Goal: Task Accomplishment & Management: Complete application form

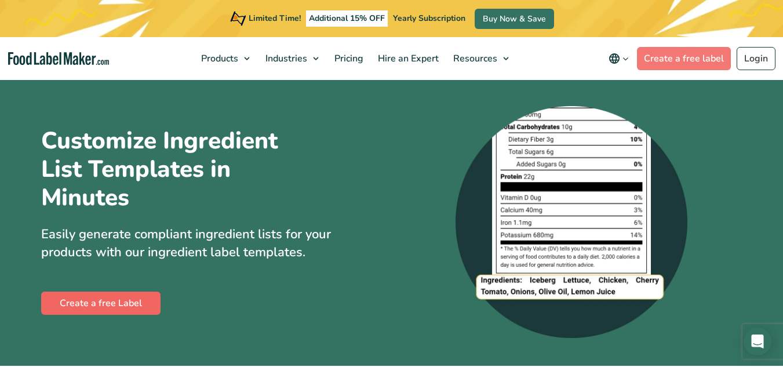
click at [112, 298] on link "Create a free Label" at bounding box center [100, 303] width 119 height 23
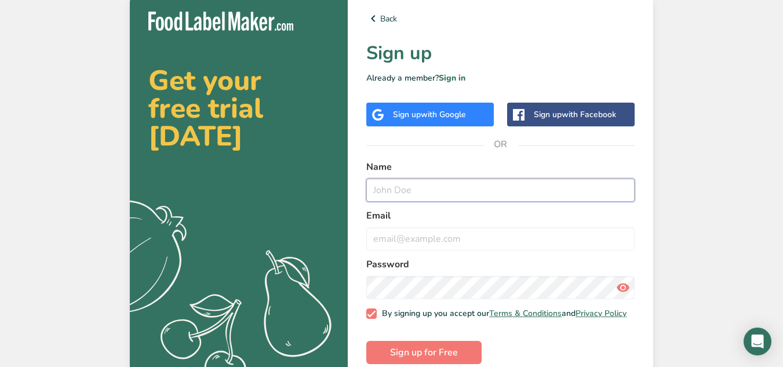
click at [413, 188] on input "text" at bounding box center [500, 189] width 268 height 23
type input "[PERSON_NAME]"
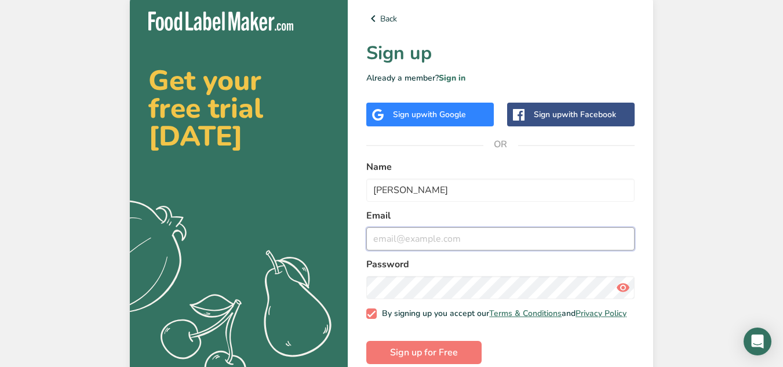
click at [424, 238] on input "email" at bounding box center [500, 238] width 268 height 23
type input "p"
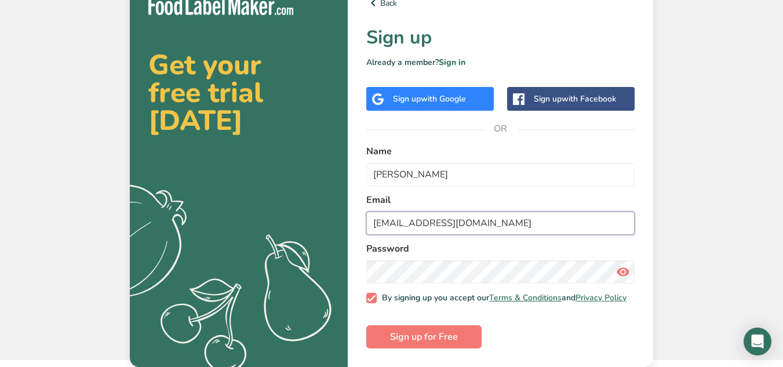
type input "[EMAIL_ADDRESS][DOMAIN_NAME]"
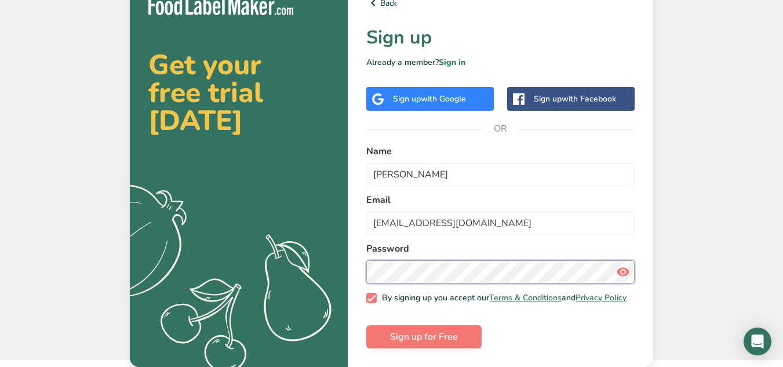
click at [349, 289] on div "Back Sign up Already a member? Sign in Sign up with Google Sign up with Faceboo…" at bounding box center [500, 171] width 305 height 389
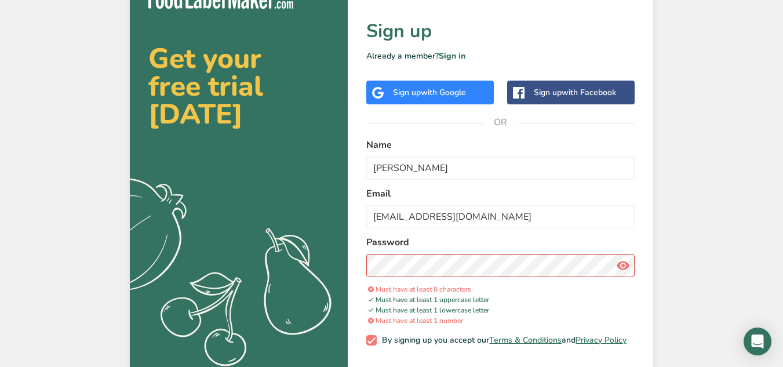
click at [622, 257] on icon at bounding box center [623, 265] width 14 height 21
click at [619, 263] on icon at bounding box center [623, 265] width 14 height 21
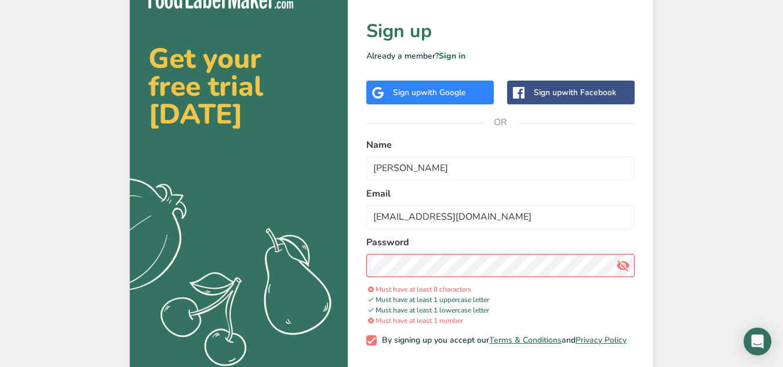
click at [619, 263] on icon at bounding box center [623, 265] width 14 height 21
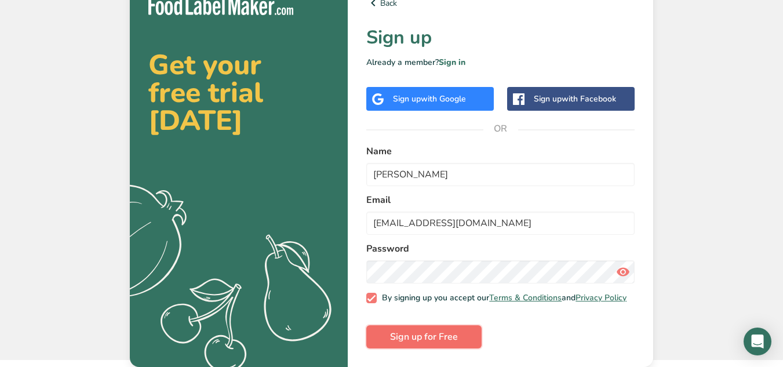
click at [436, 334] on span "Sign up for Free" at bounding box center [424, 337] width 68 height 14
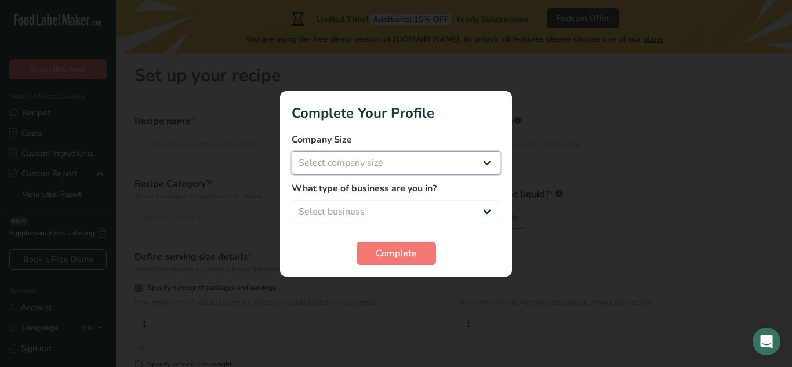
click at [360, 163] on select "Select company size Fewer than 10 Employees 10 to 50 Employees 51 to 500 Employ…" at bounding box center [396, 162] width 209 height 23
select select "1"
click at [292, 151] on select "Select company size Fewer than 10 Employees 10 to 50 Employees 51 to 500 Employ…" at bounding box center [396, 162] width 209 height 23
click at [371, 205] on select "Select business Packaged Food Manufacturer Restaurant & Cafe Bakery Meal Plans …" at bounding box center [396, 211] width 209 height 23
select select "1"
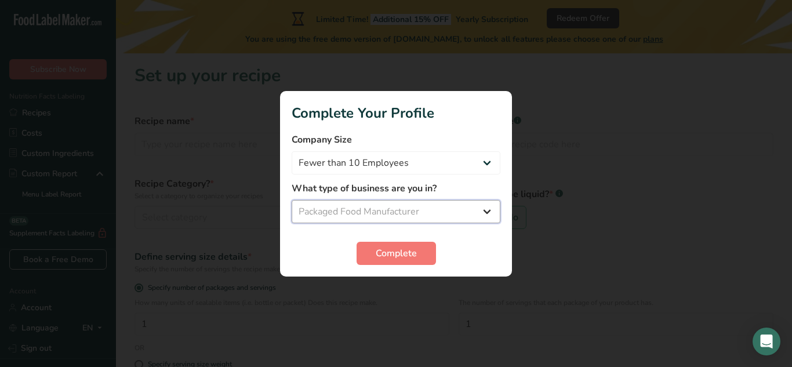
click at [292, 200] on select "Select business Packaged Food Manufacturer Restaurant & Cafe Bakery Meal Plans …" at bounding box center [396, 211] width 209 height 23
click at [391, 254] on span "Complete" at bounding box center [396, 253] width 41 height 14
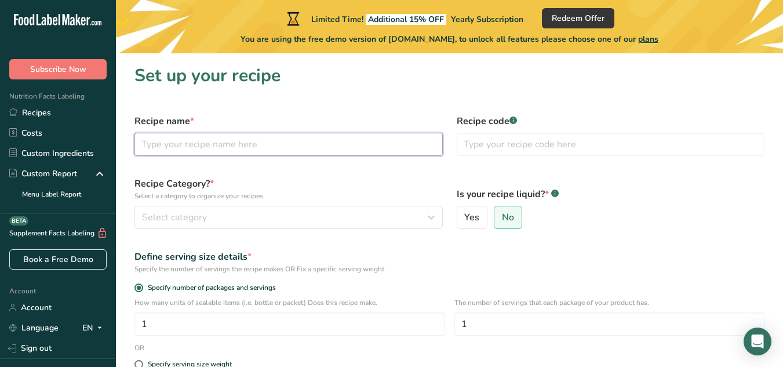
click at [213, 144] on input "text" at bounding box center [288, 144] width 308 height 23
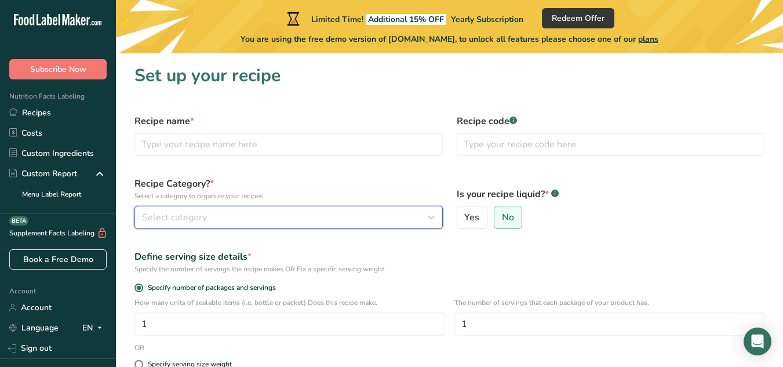
click at [215, 219] on div "Select category" at bounding box center [285, 217] width 286 height 14
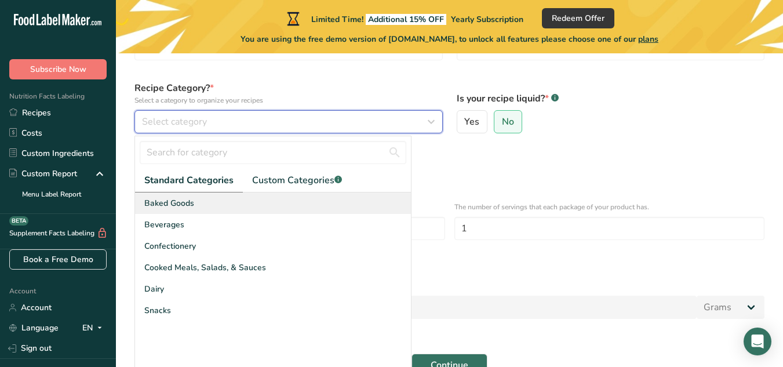
scroll to position [116, 0]
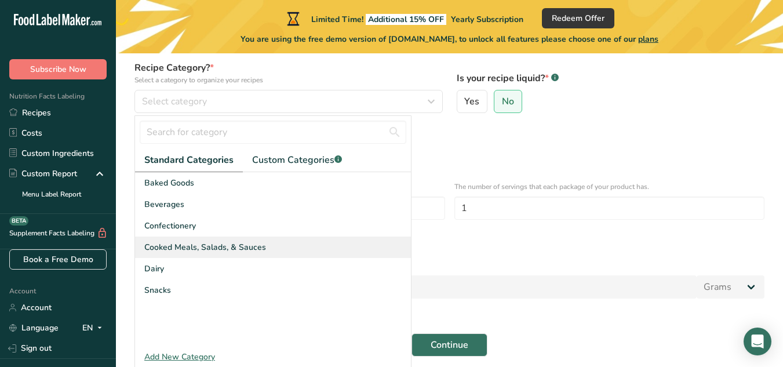
click at [220, 245] on span "Cooked Meals, Salads, & Sauces" at bounding box center [205, 247] width 122 height 12
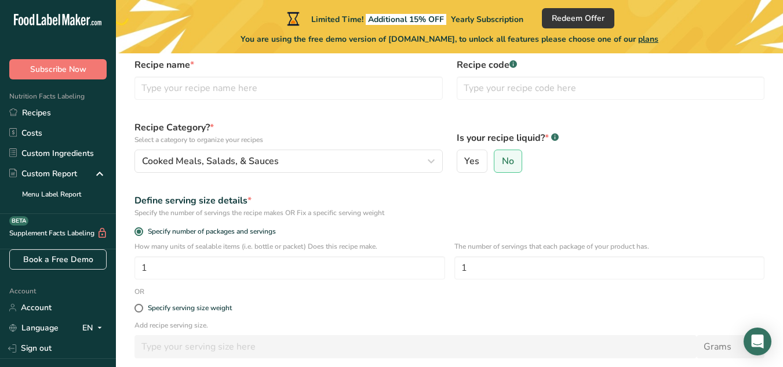
scroll to position [0, 0]
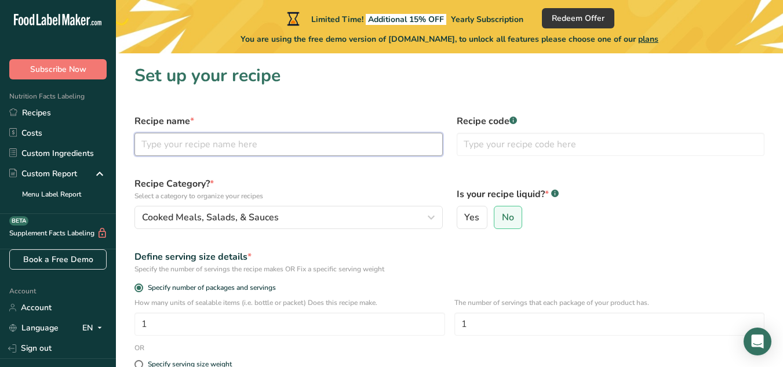
click at [214, 144] on input "text" at bounding box center [288, 144] width 308 height 23
type input "-"
click at [538, 132] on div "Recipe code .a-a{fill:#347362;}.b-a{fill:#fff;}" at bounding box center [611, 135] width 322 height 56
click at [545, 145] on input "text" at bounding box center [611, 144] width 308 height 23
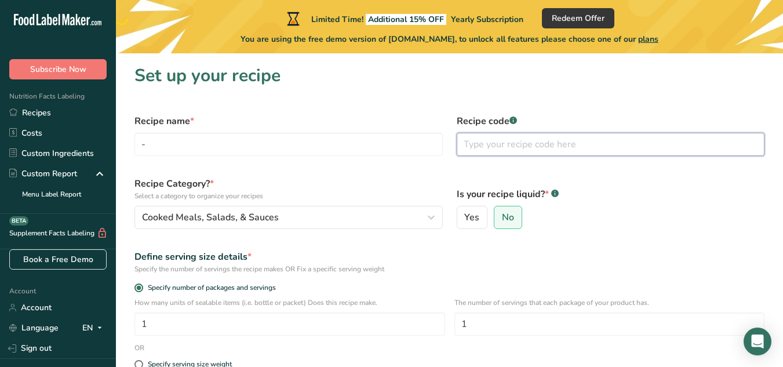
click at [535, 149] on input "text" at bounding box center [611, 144] width 308 height 23
click at [535, 250] on div "Define serving size details * Specify the number of servings the recipe makes O…" at bounding box center [449, 262] width 644 height 38
click at [509, 224] on label "No" at bounding box center [508, 217] width 28 height 23
click at [502, 221] on input "No" at bounding box center [498, 218] width 8 height 8
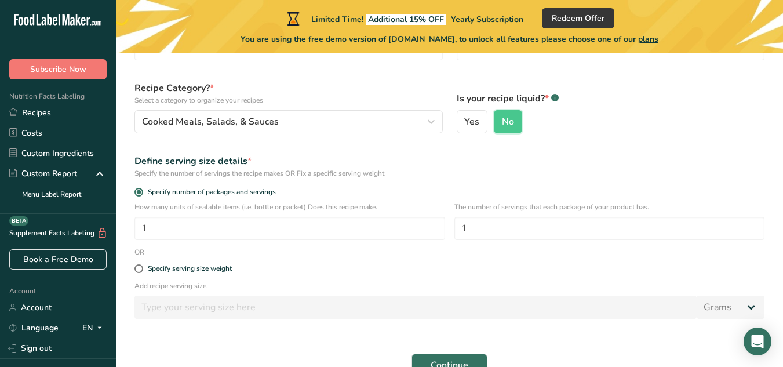
scroll to position [161, 0]
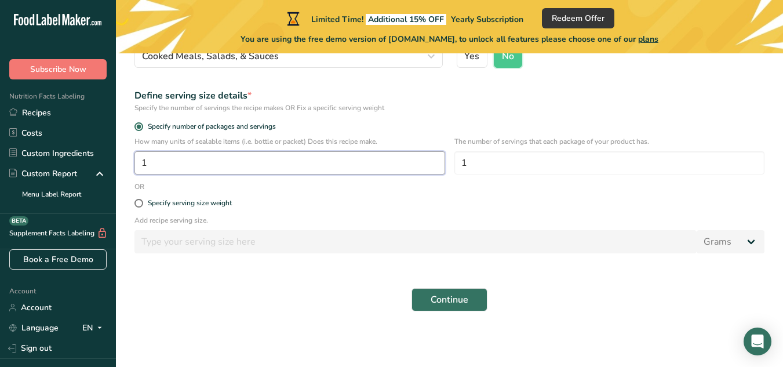
click at [191, 163] on input "1" at bounding box center [289, 162] width 311 height 23
click at [411, 288] on button "Continue" at bounding box center [449, 299] width 76 height 23
click at [191, 163] on input "1" at bounding box center [289, 162] width 311 height 23
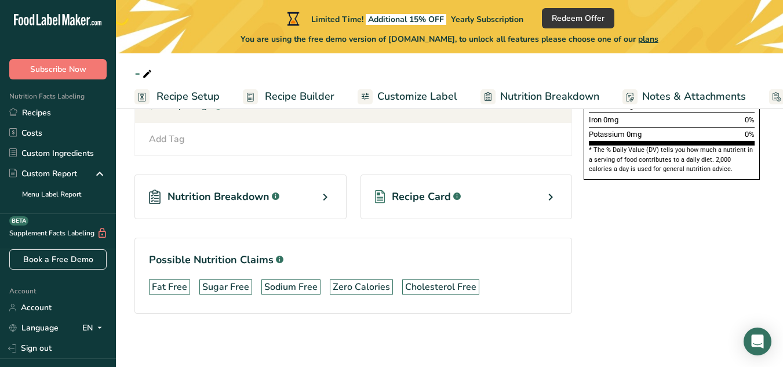
scroll to position [360, 0]
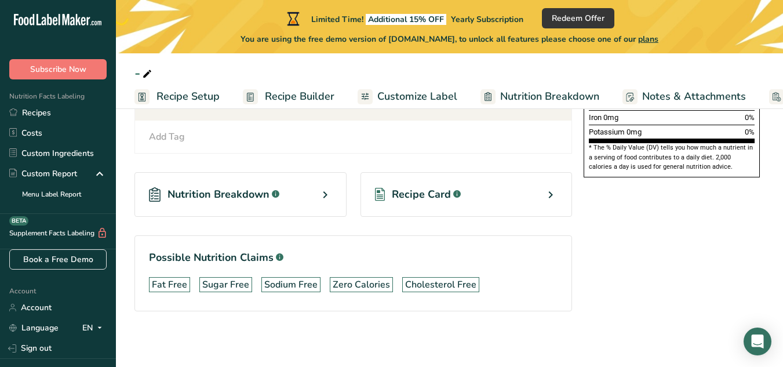
click at [418, 198] on span "Recipe Card" at bounding box center [421, 195] width 59 height 16
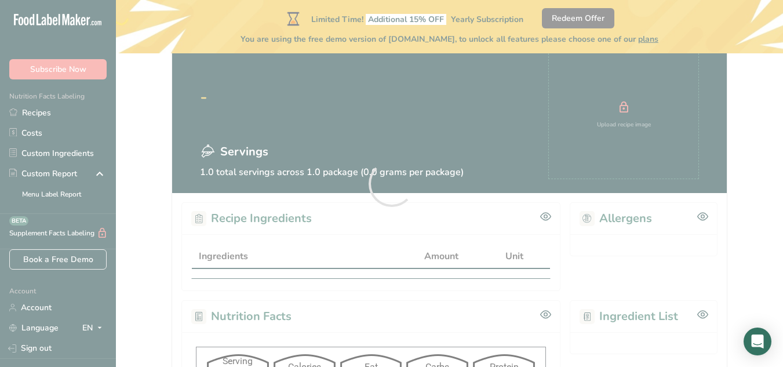
scroll to position [109, 0]
